Goal: Task Accomplishment & Management: Use online tool/utility

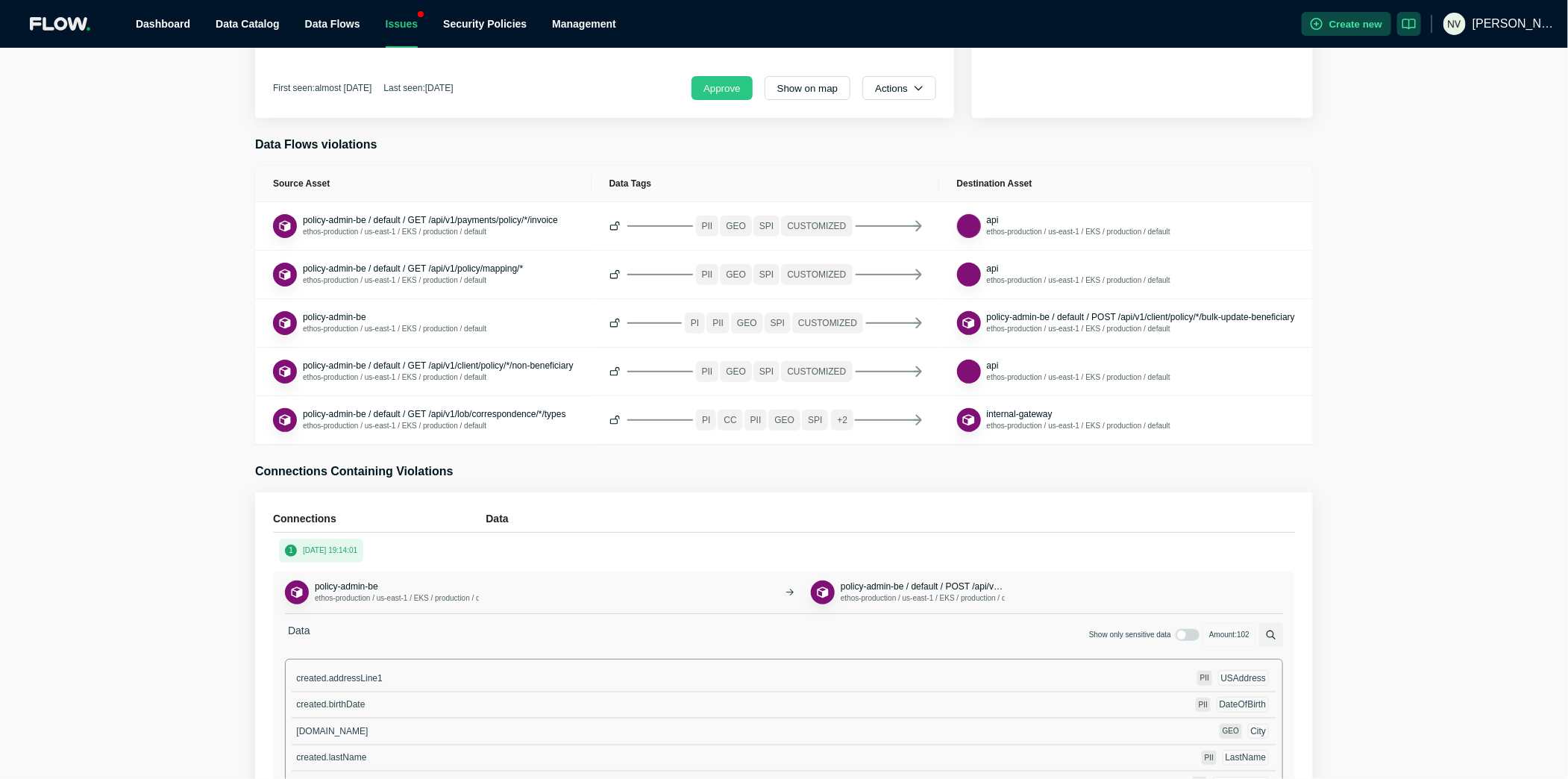
scroll to position [423, 0]
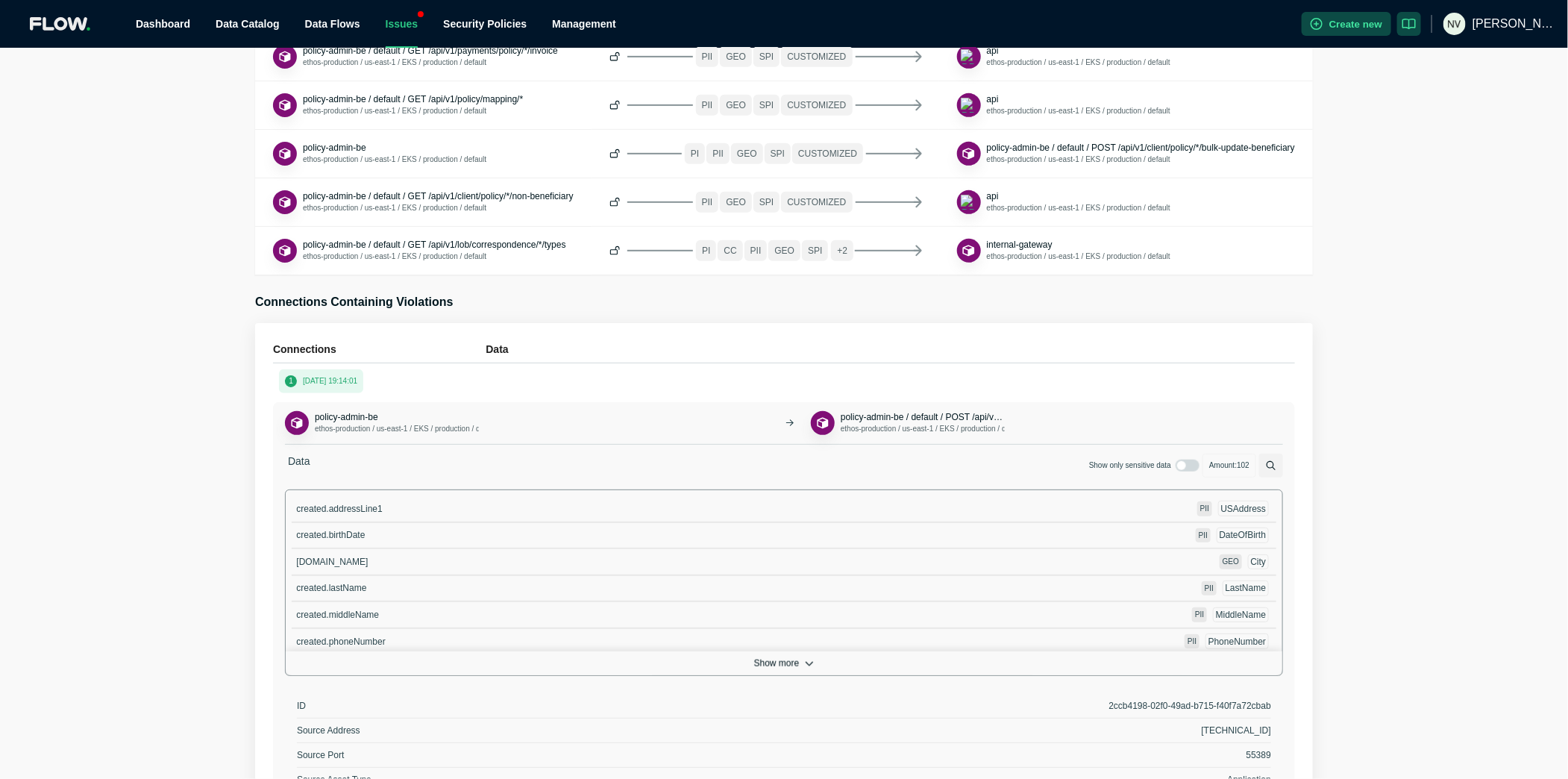
click at [787, 659] on button "Show more" at bounding box center [784, 664] width 997 height 24
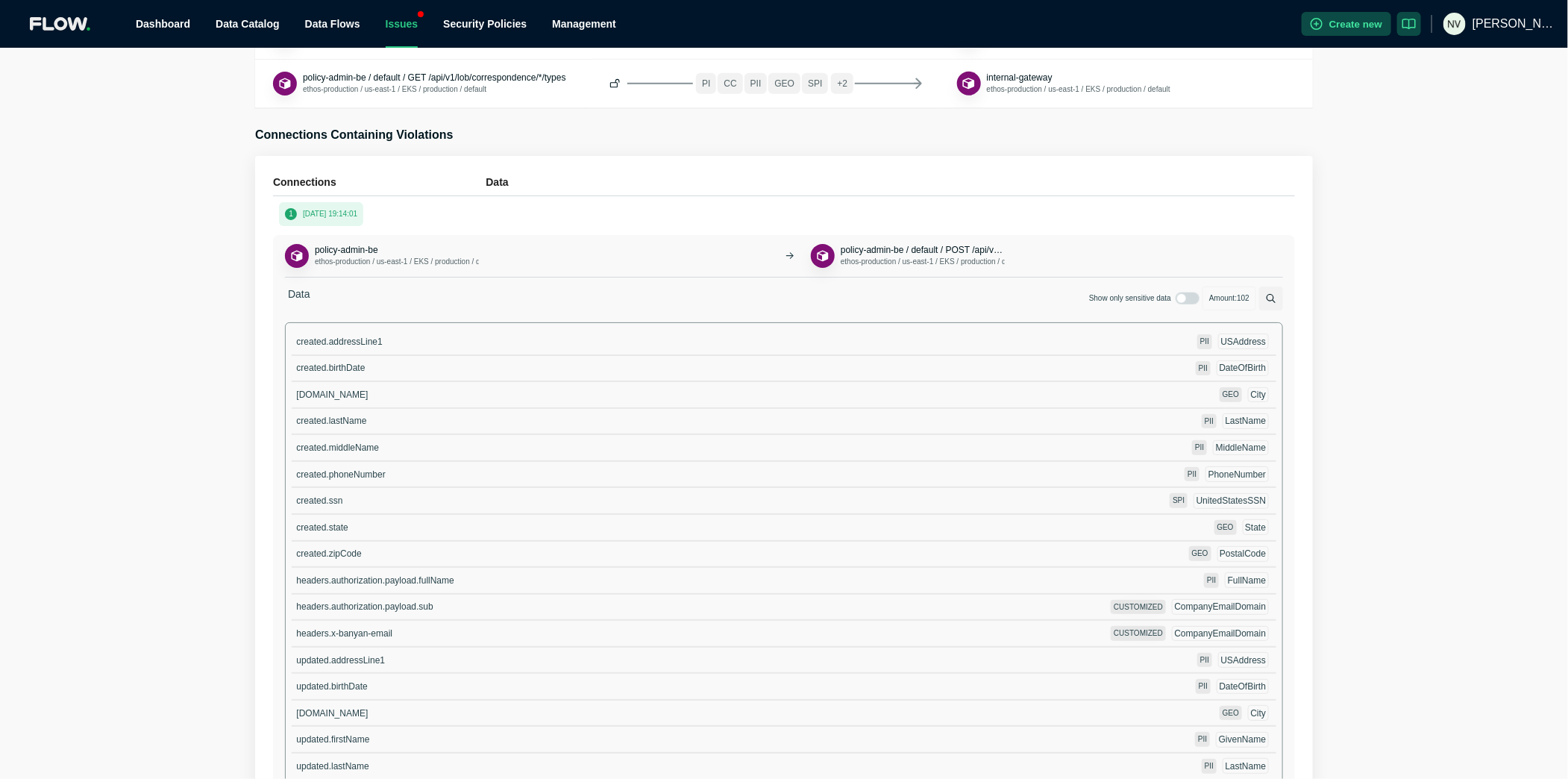
scroll to position [606, 0]
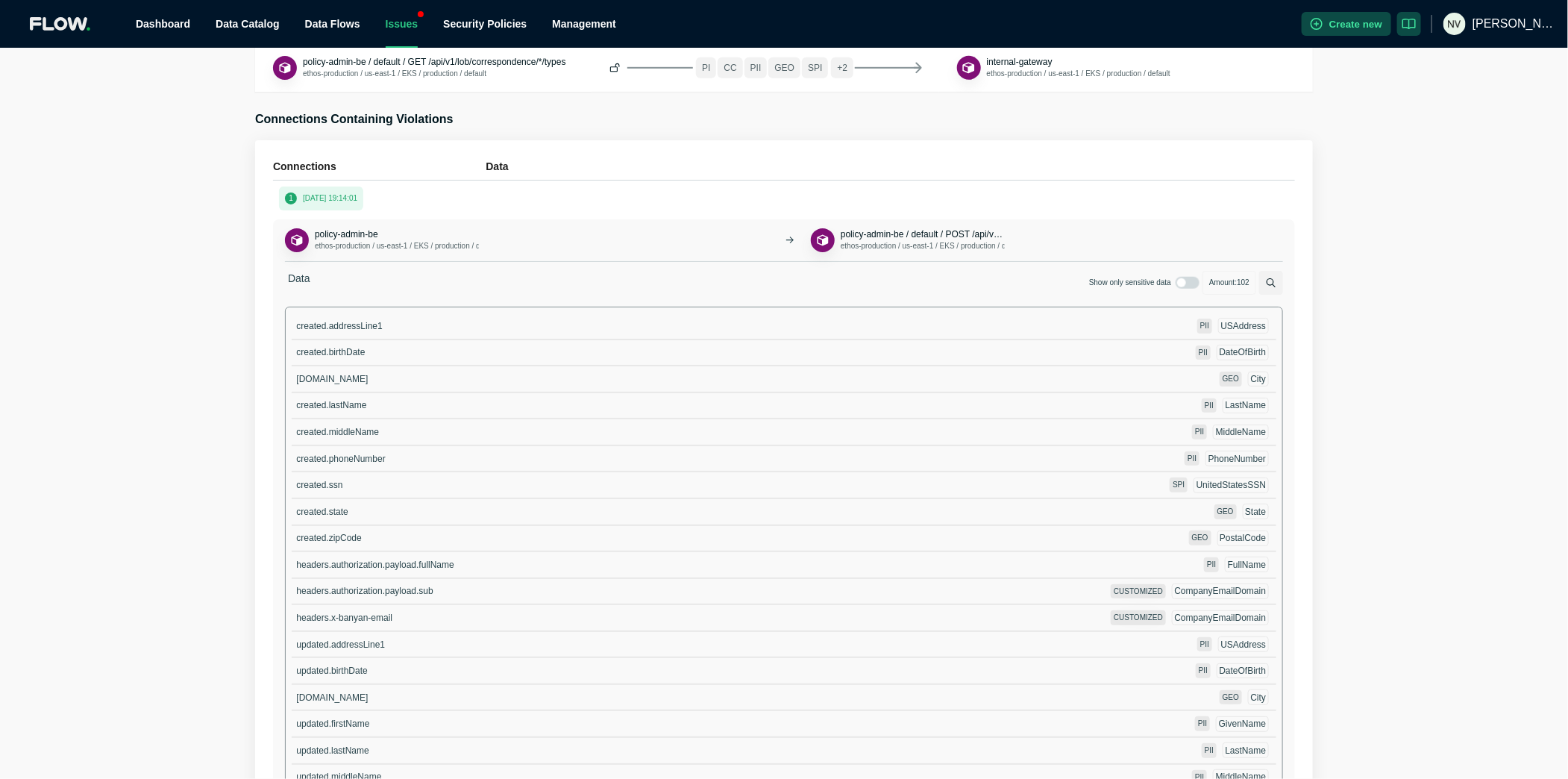
click at [338, 484] on span "created.ssn" at bounding box center [319, 484] width 46 height 10
copy span "created.ssn"
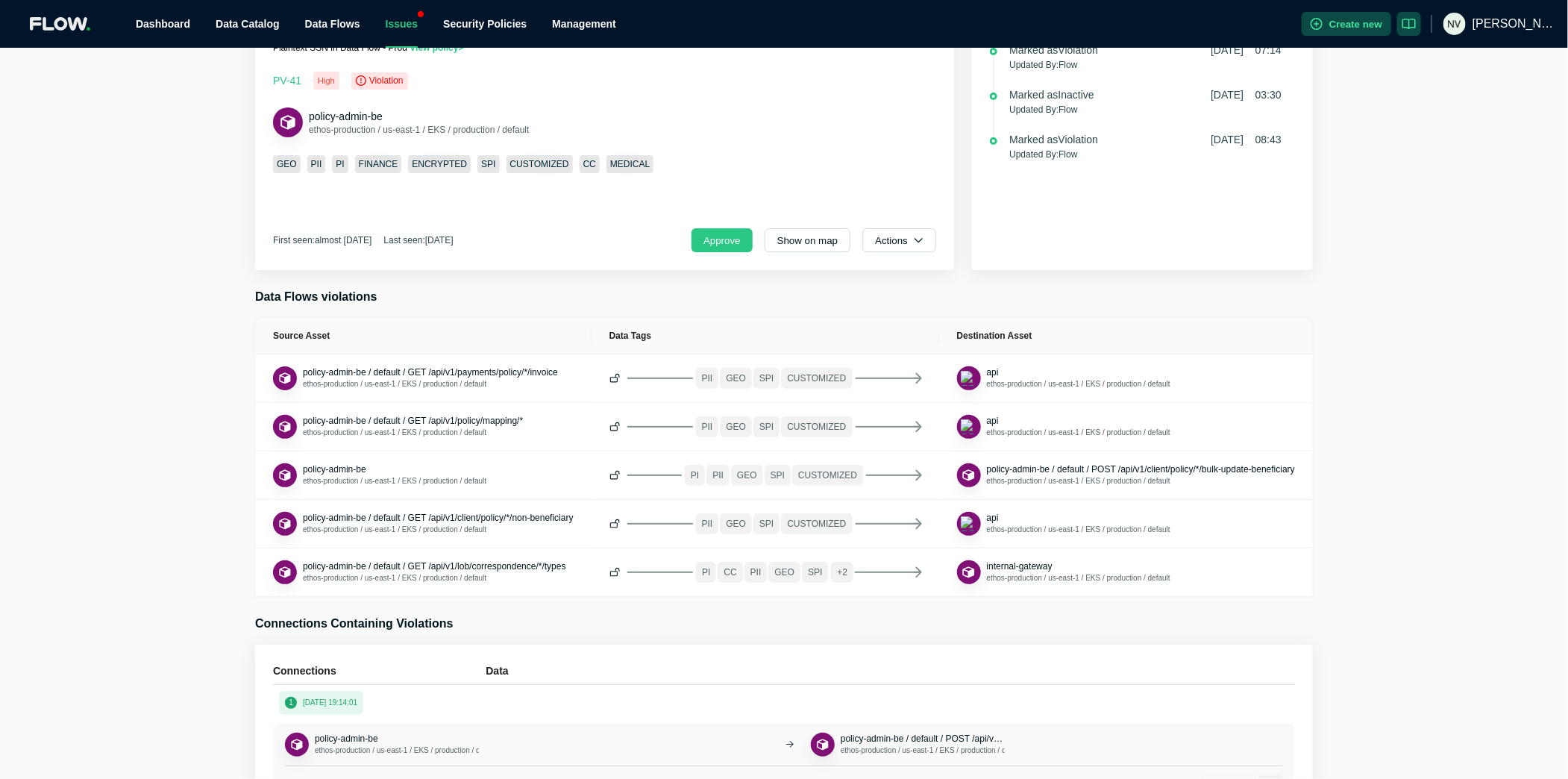
scroll to position [0, 0]
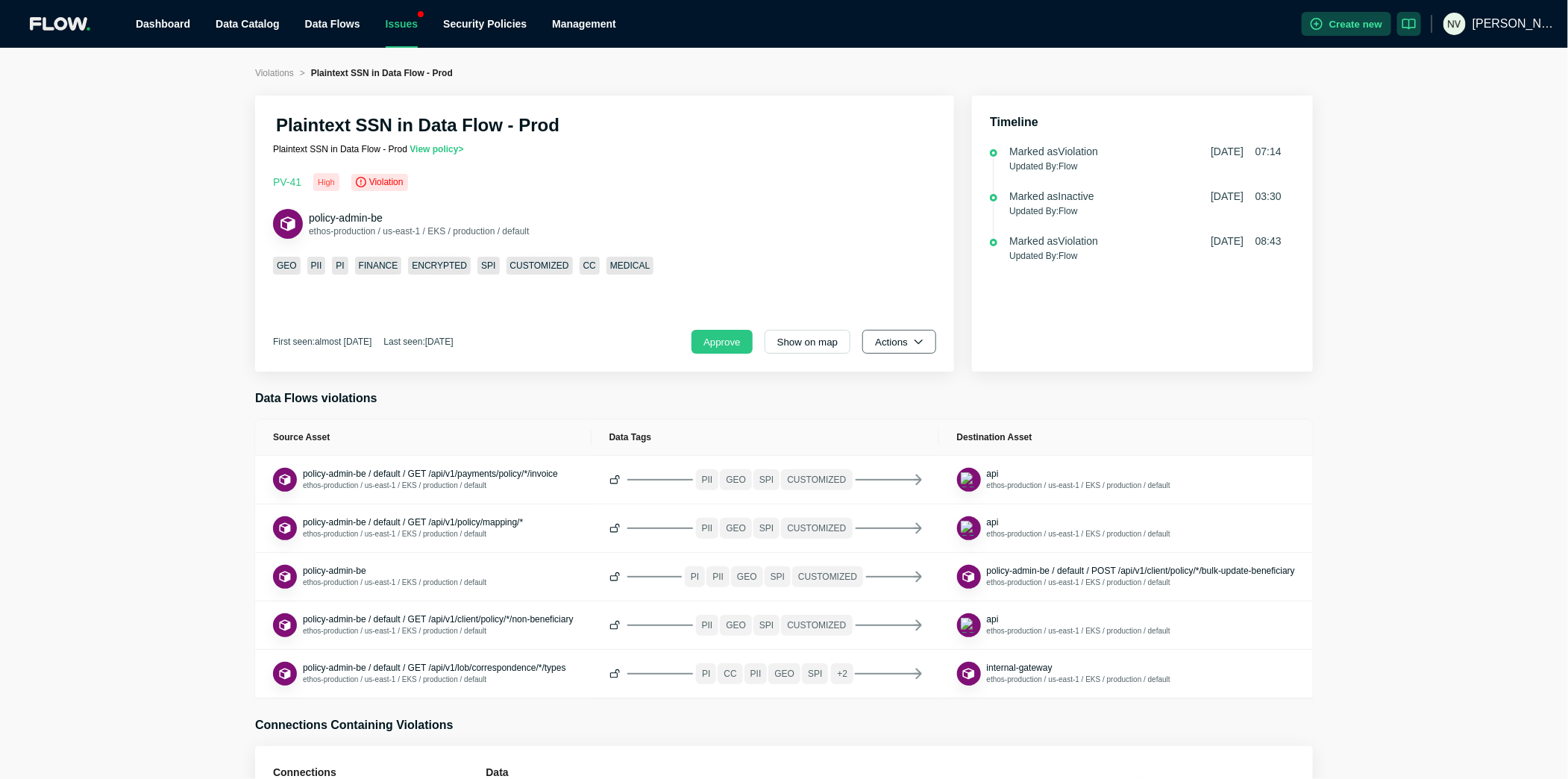
click at [900, 334] on button "Actions" at bounding box center [899, 341] width 74 height 24
click at [907, 401] on span "Dismiss" at bounding box center [906, 408] width 52 height 15
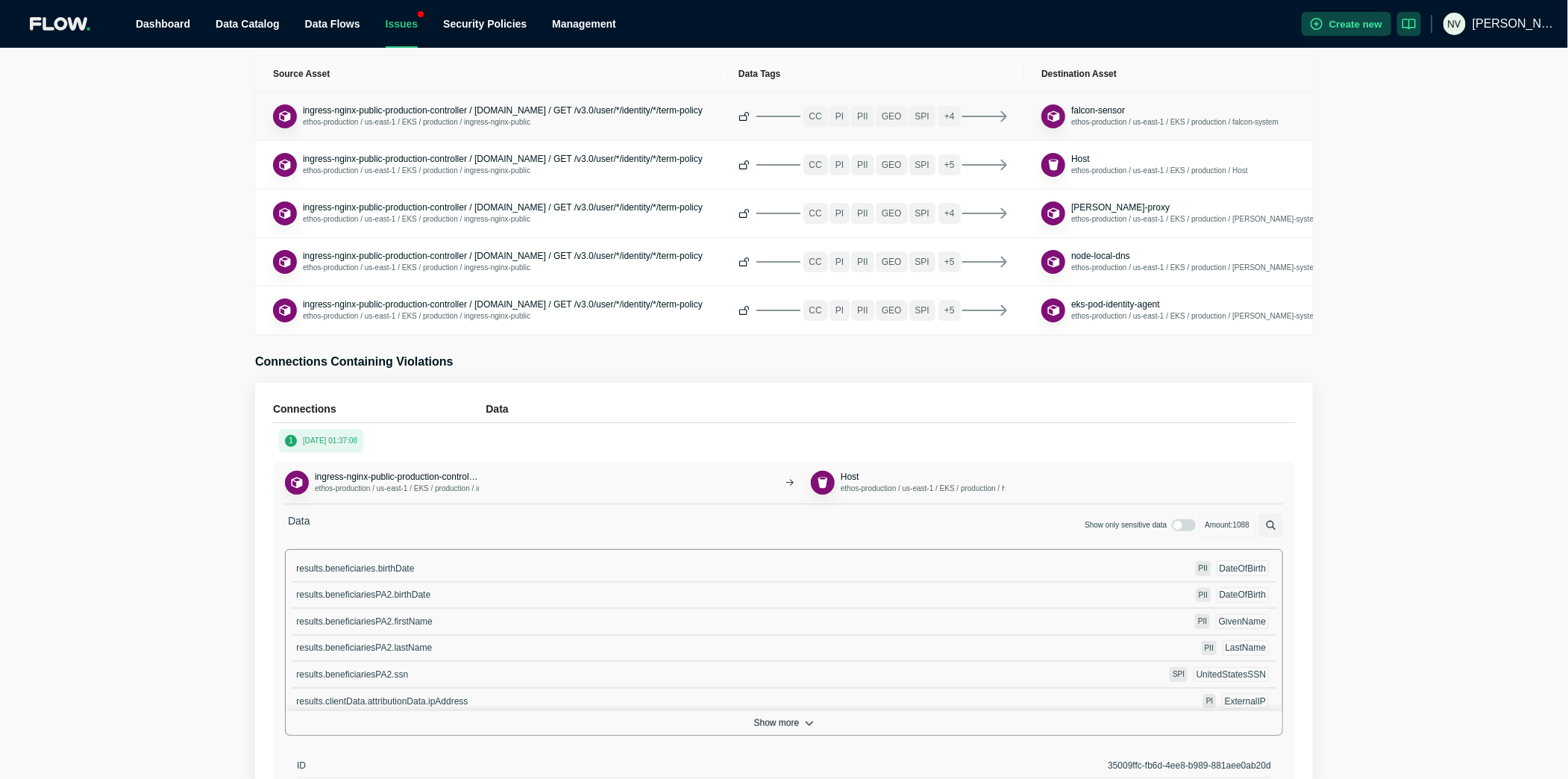
scroll to position [403, 0]
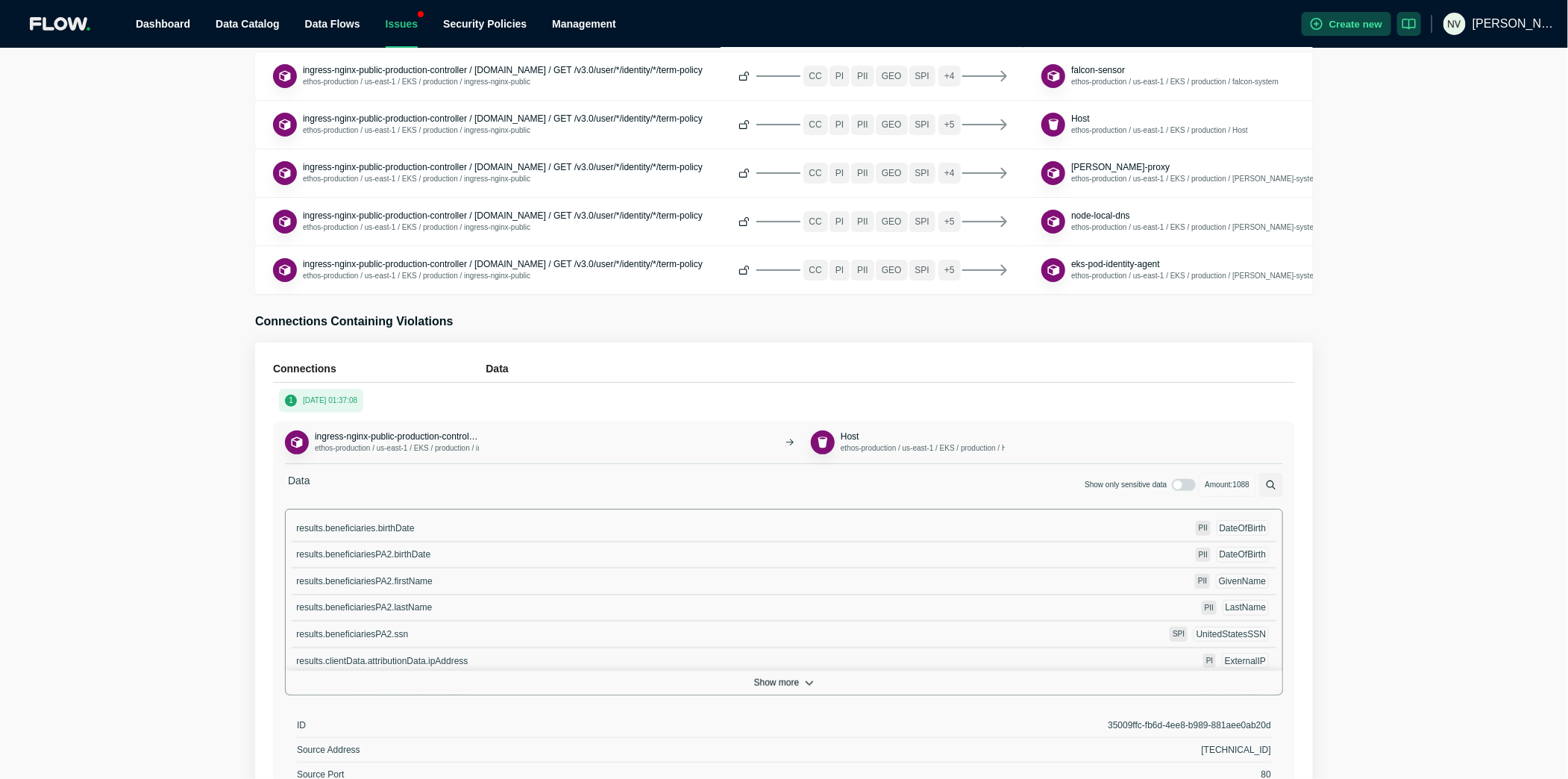
click at [380, 629] on span "results.beneficiariesPA2.ssn" at bounding box center [352, 634] width 112 height 10
copy span "results.beneficiariesPA2.ssn"
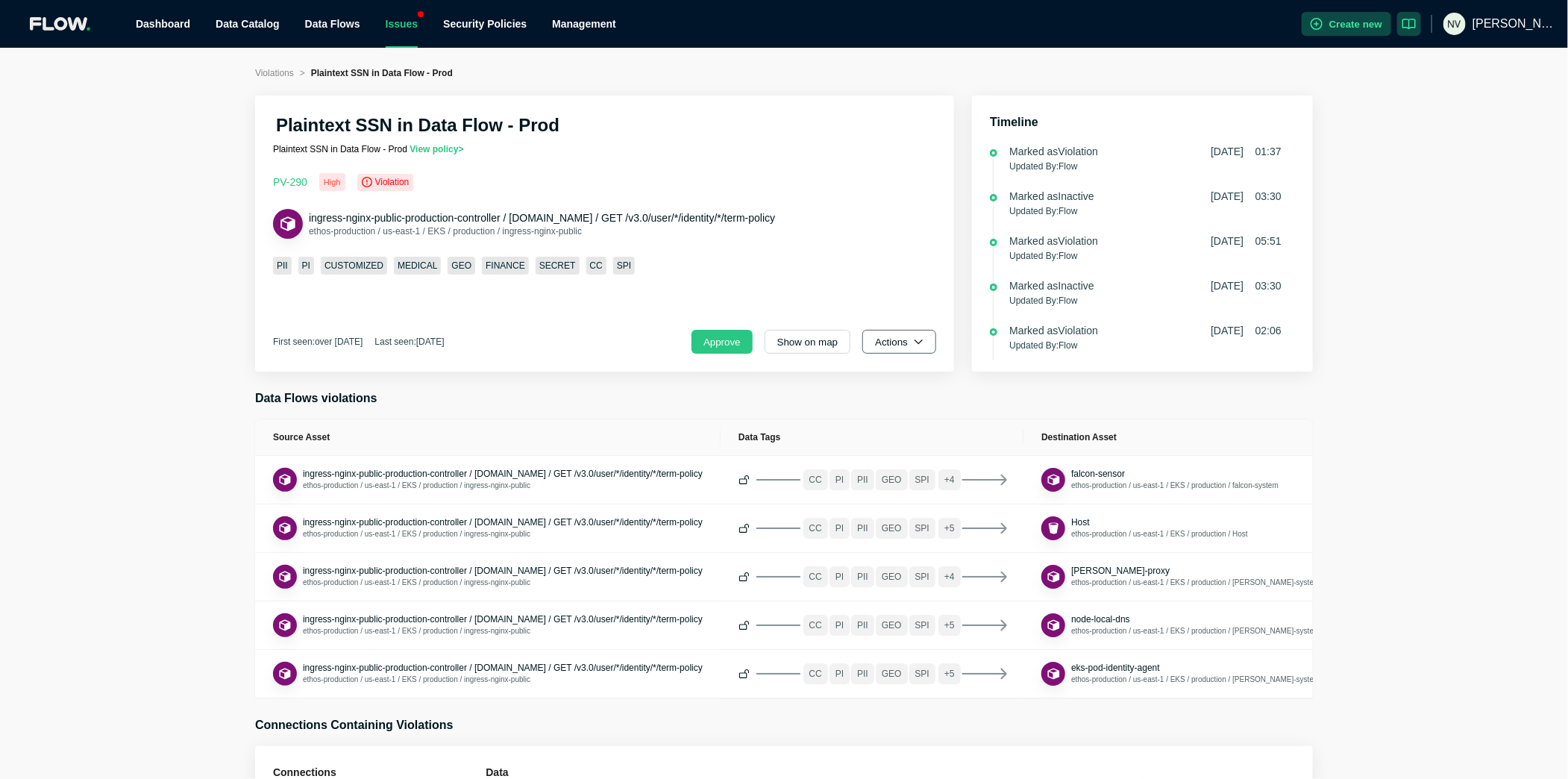
click at [907, 347] on button "Actions" at bounding box center [899, 341] width 74 height 24
click at [907, 401] on span "Dismiss" at bounding box center [906, 408] width 52 height 15
